Goal: Information Seeking & Learning: Find specific fact

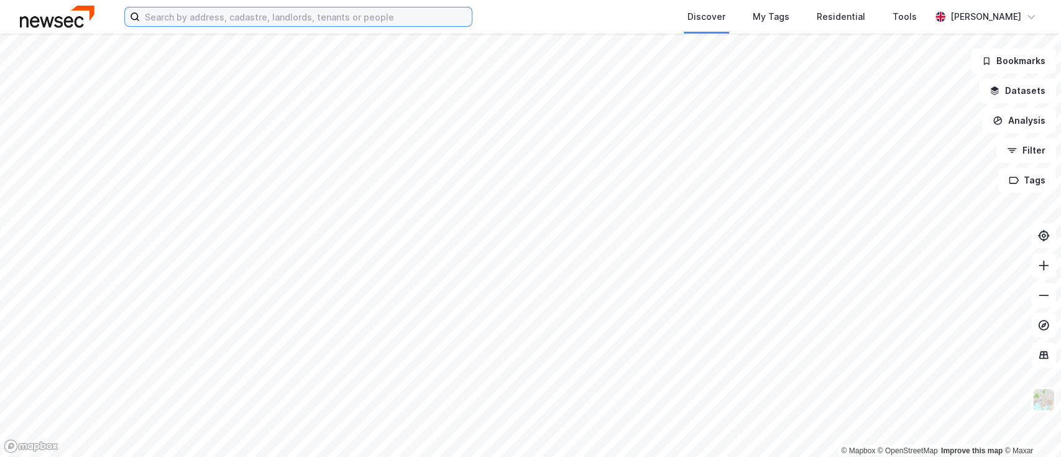
click at [234, 18] on input at bounding box center [306, 16] width 332 height 19
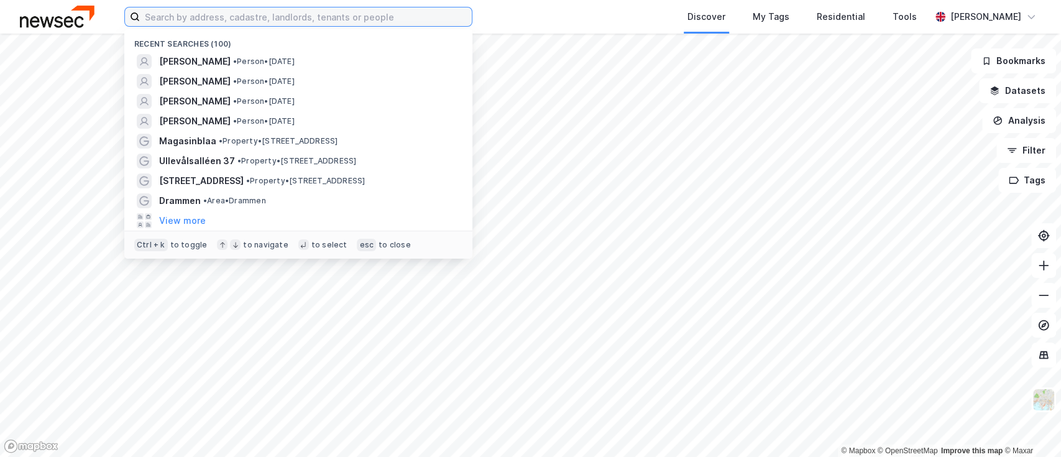
paste input "Jotunveien 4 A,"
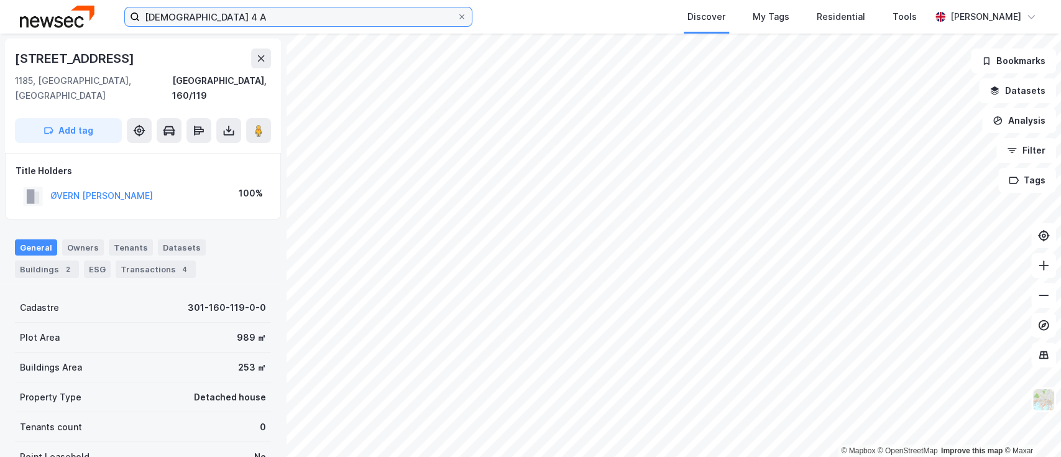
type input "s"
type input "aksel øvern"
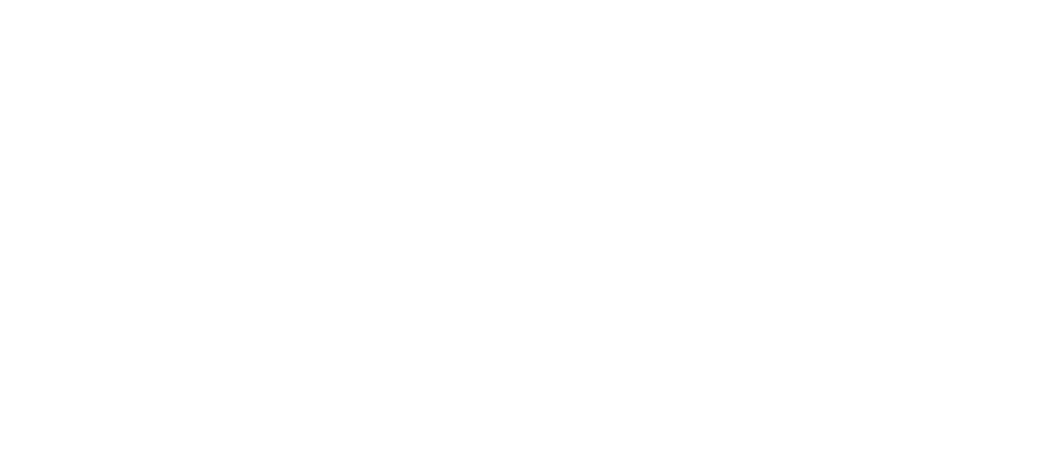
click at [199, 25] on div at bounding box center [530, 228] width 1061 height 457
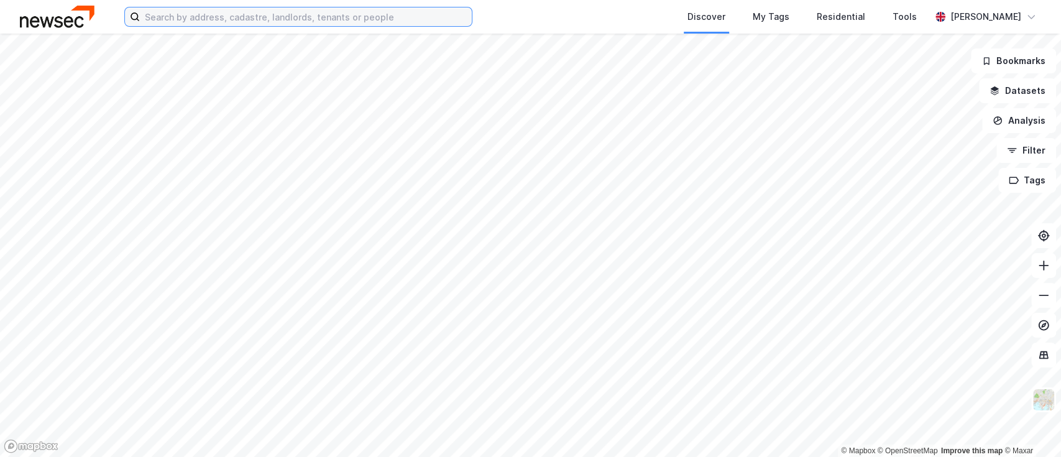
click at [199, 25] on input at bounding box center [306, 16] width 332 height 19
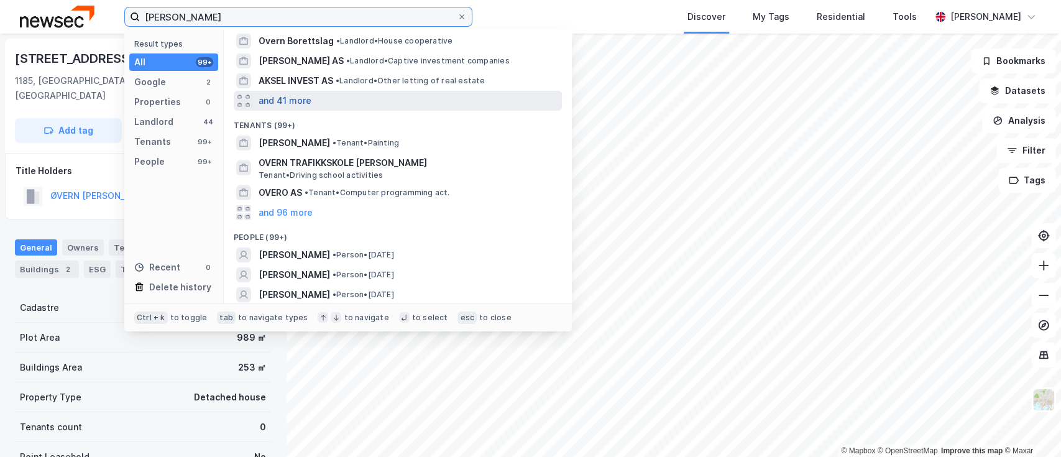
scroll to position [104, 0]
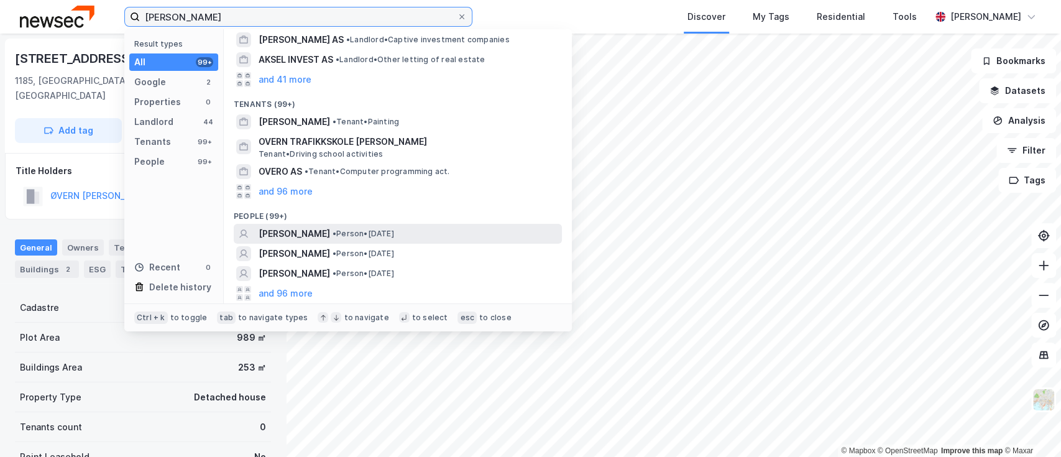
type input "aksel øvern"
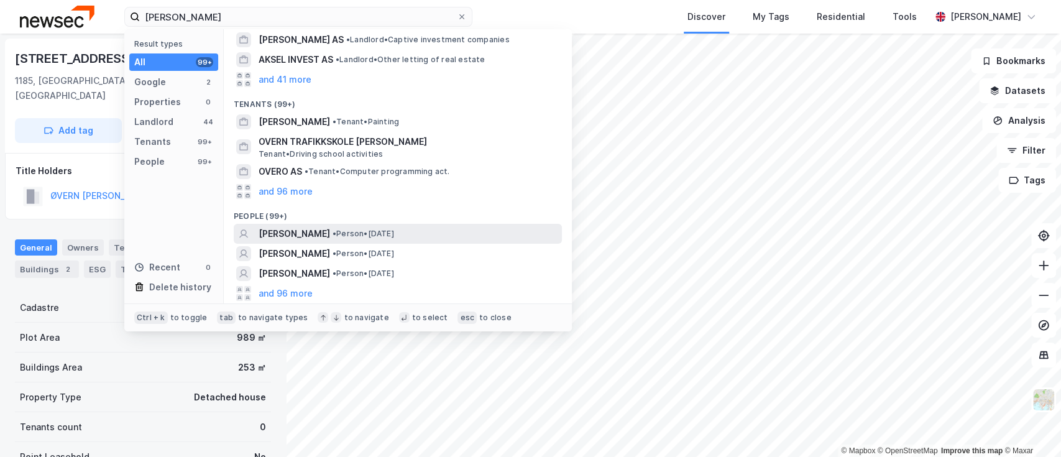
click at [312, 235] on span "[PERSON_NAME]" at bounding box center [294, 233] width 71 height 15
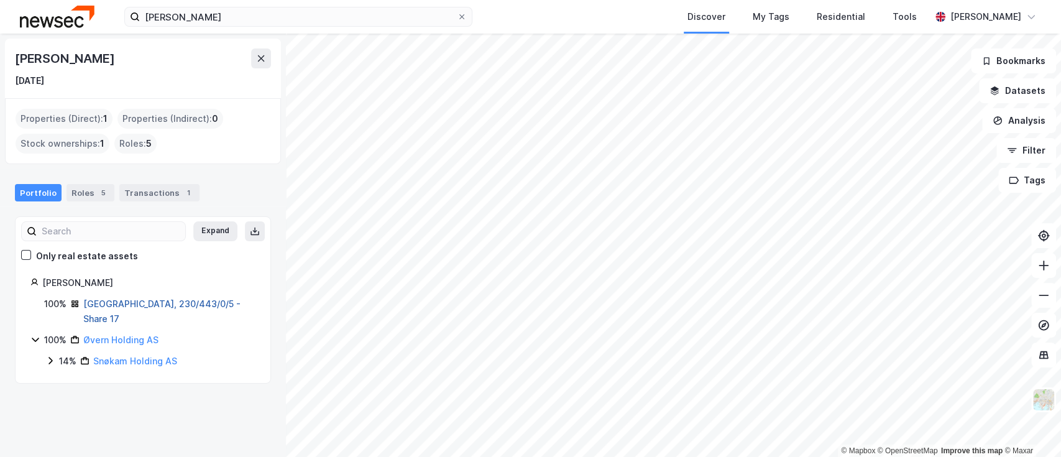
click at [166, 306] on link "Oslo, 230/443/0/5 - Share 17" at bounding box center [161, 310] width 157 height 25
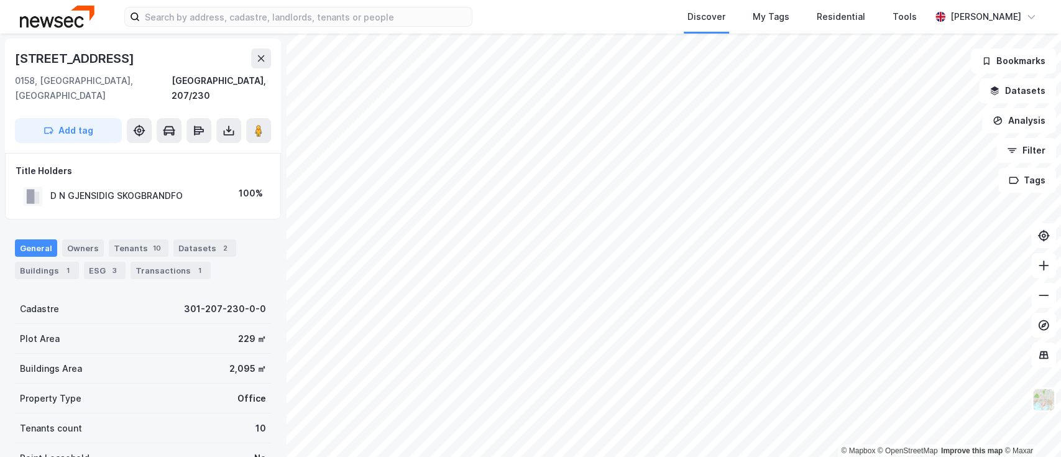
click at [124, 57] on div "[STREET_ADDRESS]" at bounding box center [143, 58] width 256 height 20
copy div "[STREET_ADDRESS]"
click at [114, 65] on div "[STREET_ADDRESS]" at bounding box center [143, 58] width 256 height 20
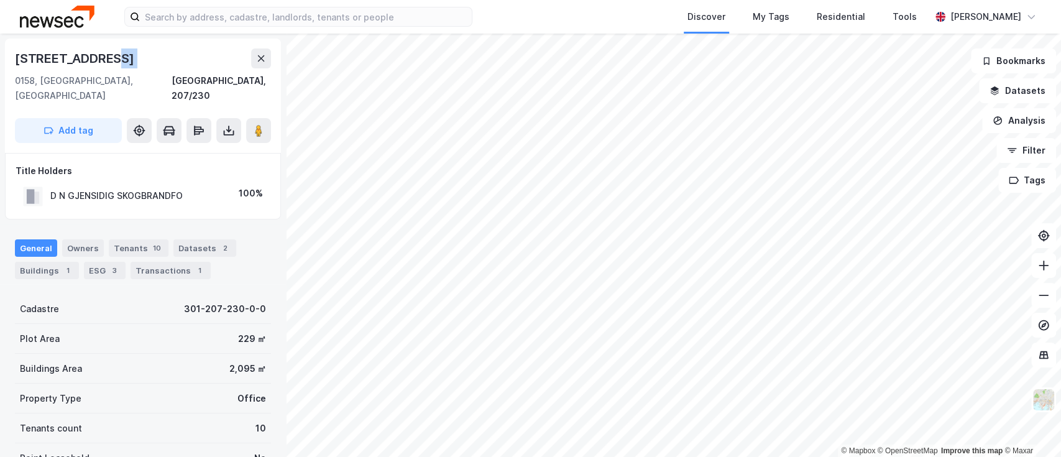
click at [114, 65] on div "[STREET_ADDRESS]" at bounding box center [143, 58] width 256 height 20
copy div "[STREET_ADDRESS]"
click at [129, 188] on div "D N GJENSIDIG SKOGBRANDFO" at bounding box center [116, 195] width 132 height 15
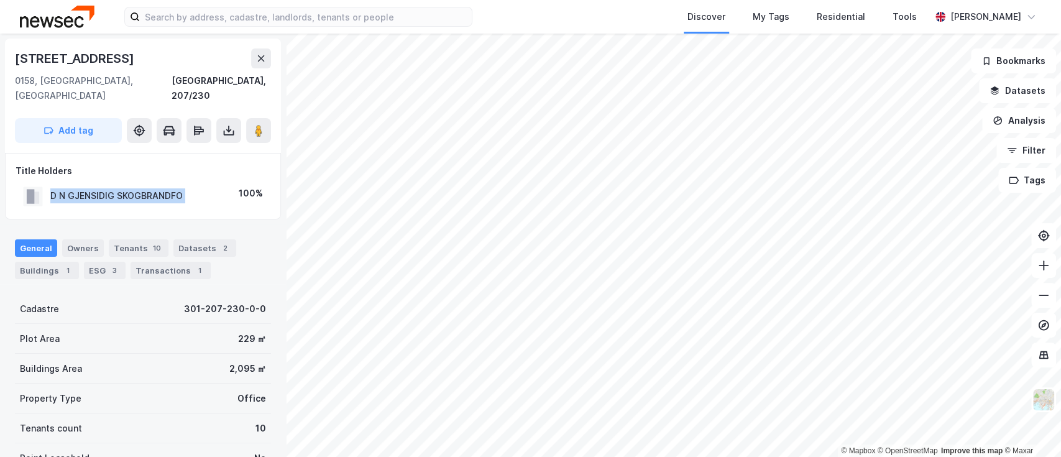
click at [129, 188] on div "D N GJENSIDIG SKOGBRANDFO" at bounding box center [116, 195] width 132 height 15
copy div "D N GJENSIDIG SKOGBRANDFO"
click at [274, 5] on div "Discover My Tags Residential Tools [PERSON_NAME]" at bounding box center [530, 17] width 1061 height 34
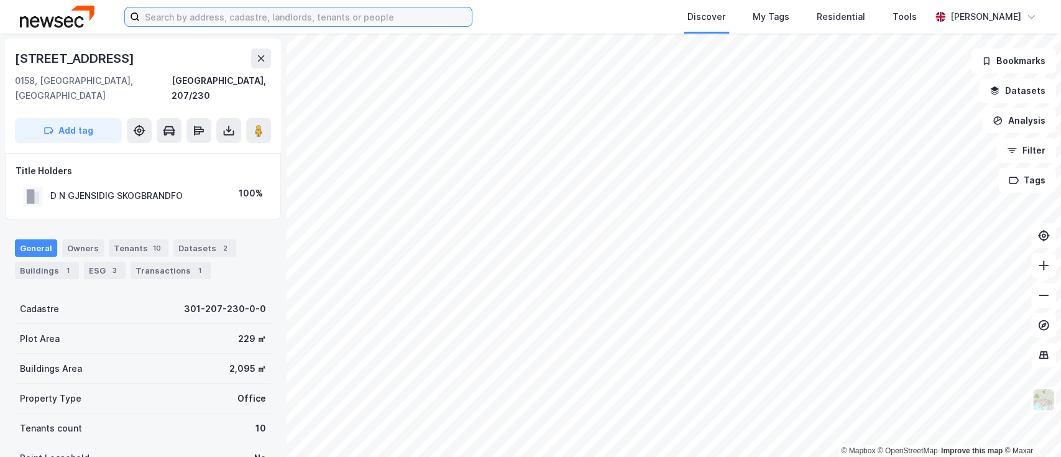
click at [274, 25] on input at bounding box center [306, 16] width 332 height 19
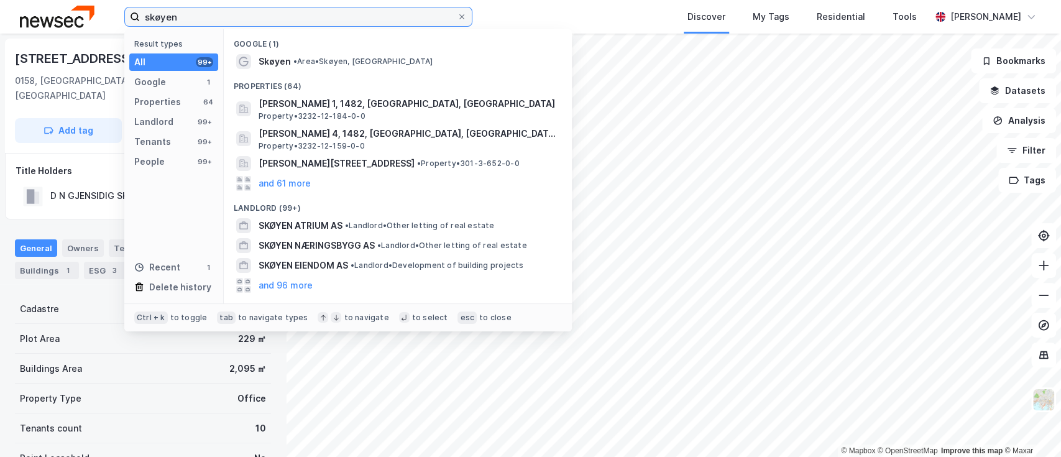
type input "skøyen"
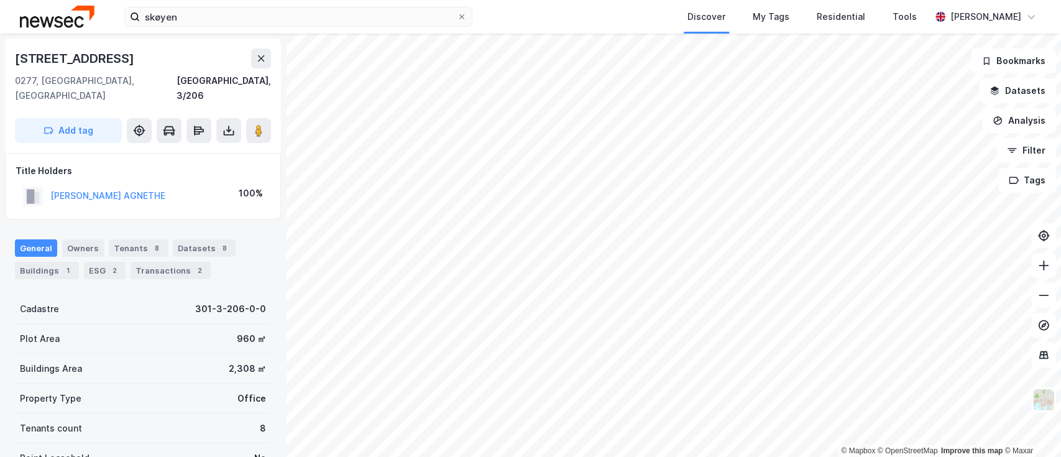
click at [101, 52] on div "[STREET_ADDRESS]" at bounding box center [76, 58] width 122 height 20
copy div "[STREET_ADDRESS]"
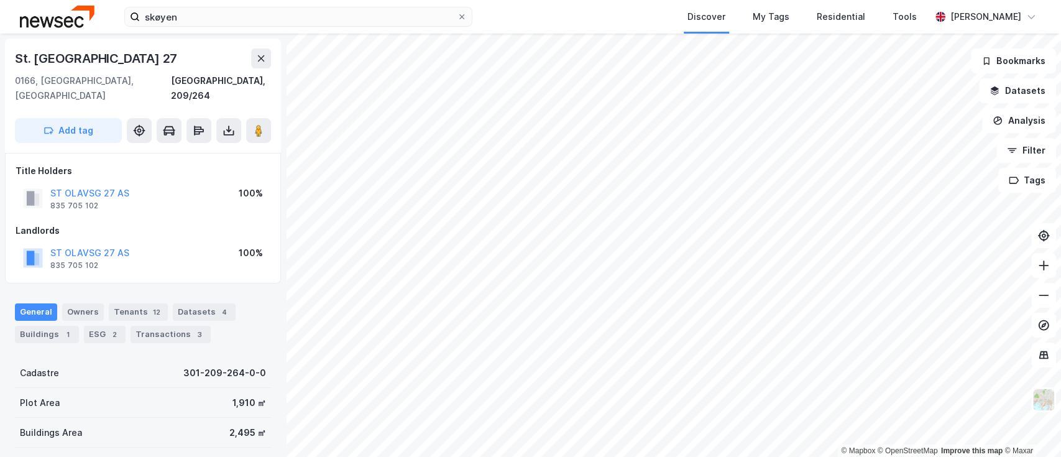
click at [86, 55] on div "St. [GEOGRAPHIC_DATA] 27" at bounding box center [97, 58] width 165 height 20
copy div "St. [GEOGRAPHIC_DATA] 27"
